Goal: Find specific page/section: Find specific page/section

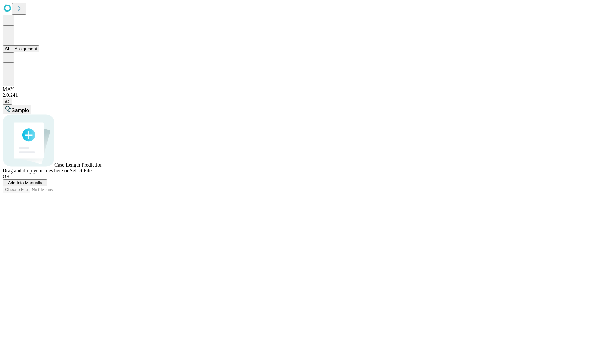
click at [39, 52] on button "Shift Assignment" at bounding box center [21, 48] width 37 height 7
